Goal: Information Seeking & Learning: Learn about a topic

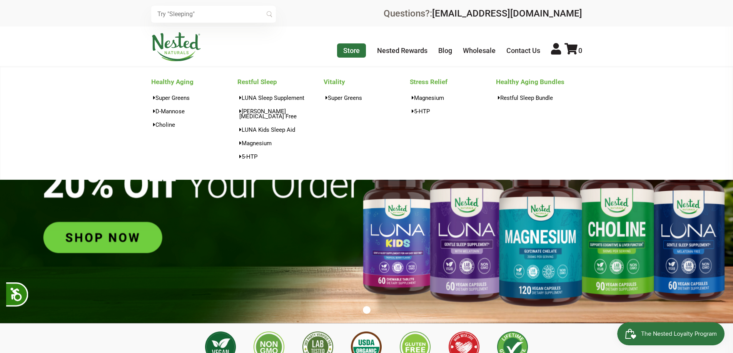
click at [357, 53] on link "Store" at bounding box center [351, 50] width 29 height 14
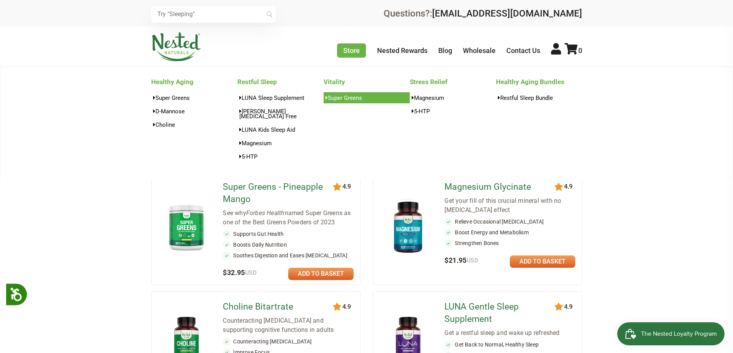
click at [345, 98] on link "Super Greens" at bounding box center [366, 97] width 86 height 11
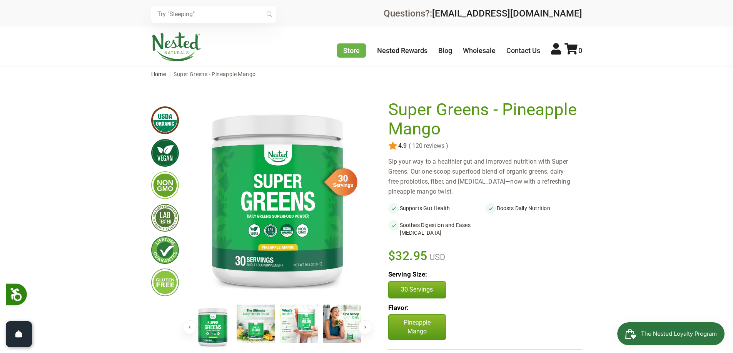
click at [364, 325] on button "Next" at bounding box center [365, 328] width 14 height 14
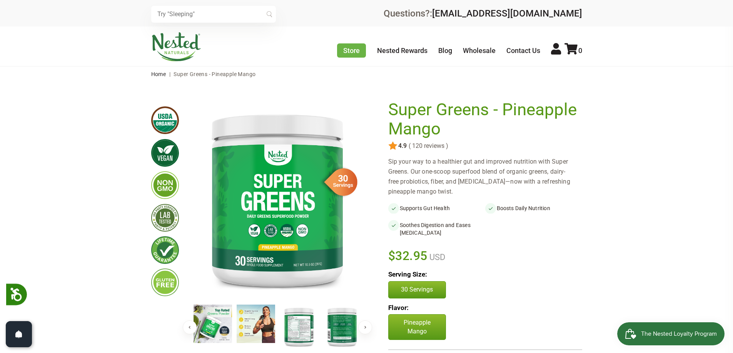
click at [364, 325] on button "Next" at bounding box center [365, 328] width 14 height 14
click at [296, 336] on img at bounding box center [299, 327] width 38 height 44
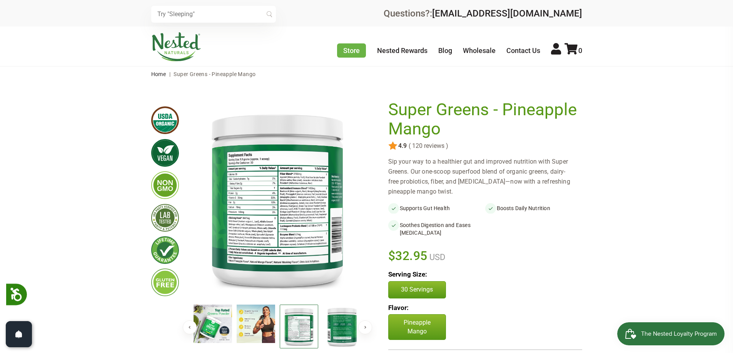
click at [333, 324] on img at bounding box center [342, 327] width 38 height 44
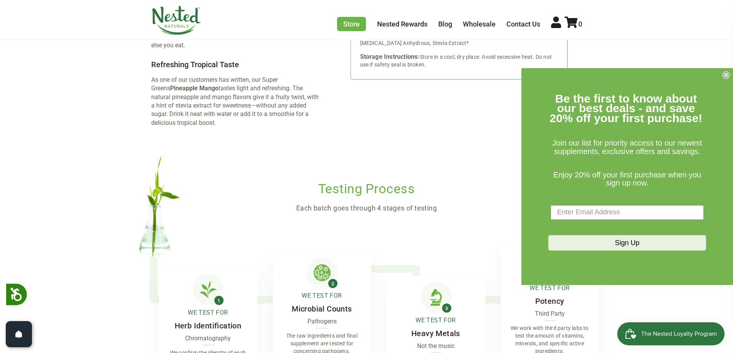
scroll to position [1808, 0]
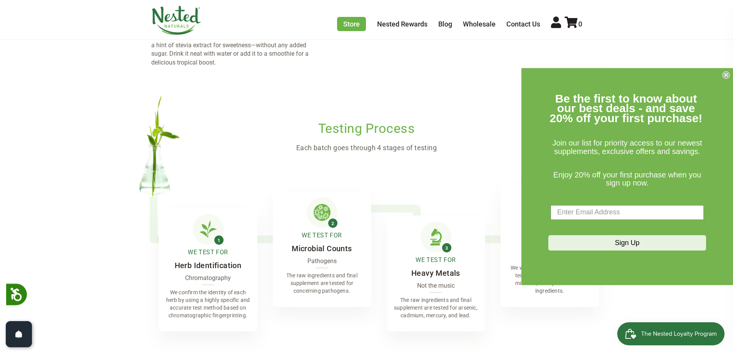
click at [725, 75] on icon "Close dialog" at bounding box center [725, 74] width 3 height 3
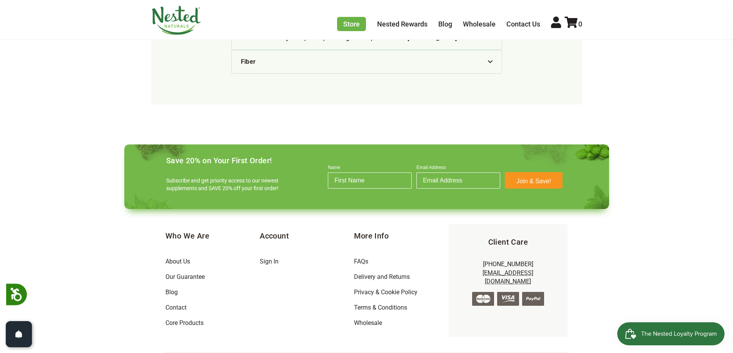
scroll to position [2460, 0]
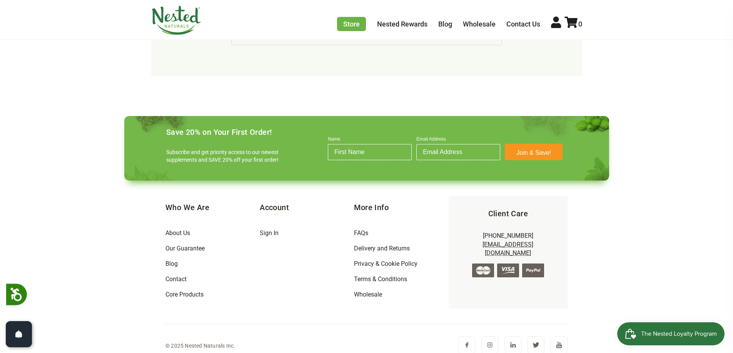
click at [508, 337] on img at bounding box center [512, 345] width 17 height 17
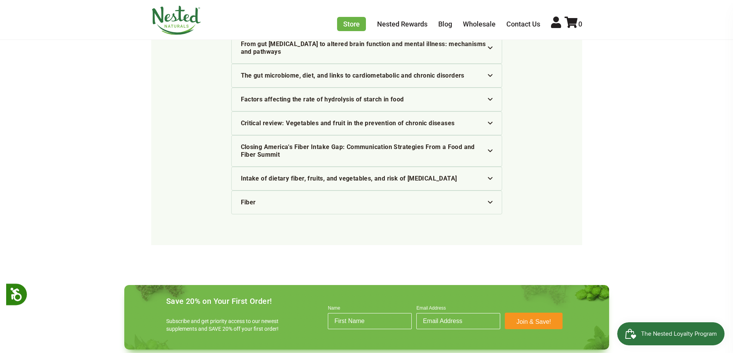
scroll to position [2460, 0]
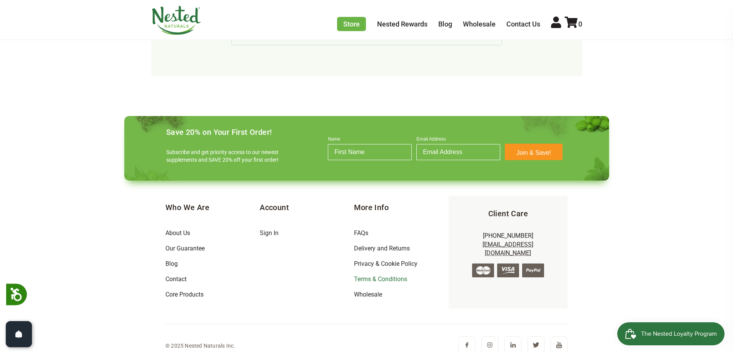
click at [361, 276] on link "Terms & Conditions" at bounding box center [380, 279] width 53 height 7
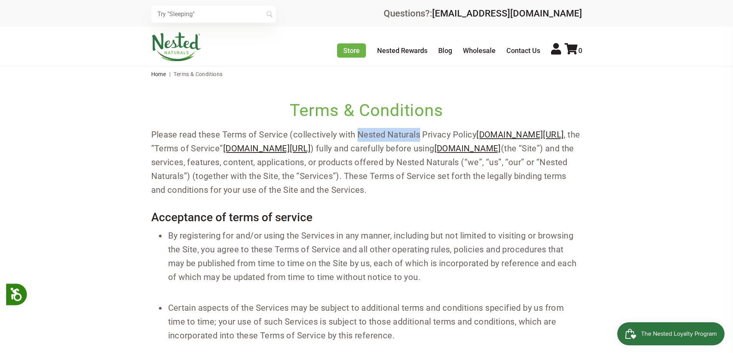
drag, startPoint x: 358, startPoint y: 134, endPoint x: 420, endPoint y: 136, distance: 62.0
click at [420, 136] on p "Please read these Terms of Service (collectively with Nested Naturals Privacy P…" at bounding box center [366, 162] width 431 height 69
copy p "Nested Naturals"
